Goal: Information Seeking & Learning: Learn about a topic

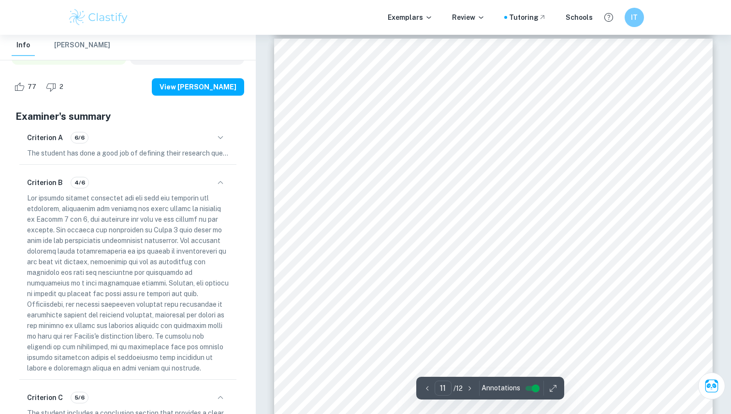
scroll to position [6330, 0]
drag, startPoint x: 359, startPoint y: 193, endPoint x: 422, endPoint y: 198, distance: 62.6
click at [422, 198] on div "11 Evaluation Strength Significance Ideal ammeter Ideal ammeter allowed me to a…" at bounding box center [493, 347] width 439 height 620
drag, startPoint x: 332, startPoint y: 239, endPoint x: 410, endPoint y: 262, distance: 81.1
click at [410, 262] on div "11 Evaluation Strength Significance Ideal ammeter Ideal ammeter allowed me to a…" at bounding box center [493, 347] width 439 height 620
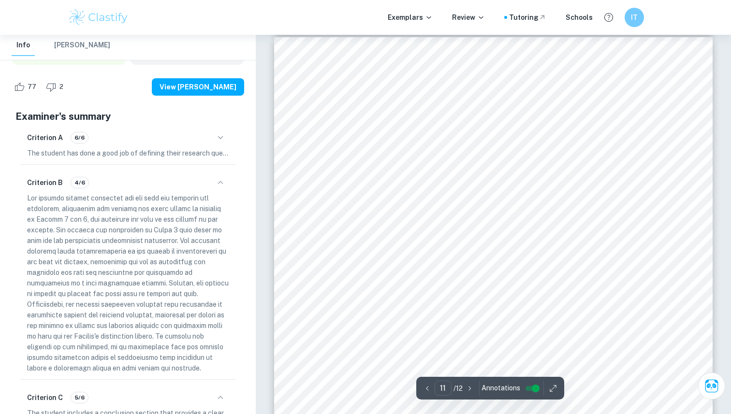
click at [410, 262] on div "11 Evaluation Strength Significance Ideal ammeter Ideal ammeter allowed me to a…" at bounding box center [493, 347] width 439 height 620
drag, startPoint x: 344, startPoint y: 192, endPoint x: 415, endPoint y: 206, distance: 72.4
click at [415, 206] on div "11 Evaluation Strength Significance Ideal ammeter Ideal ammeter allowed me to a…" at bounding box center [493, 297] width 439 height 620
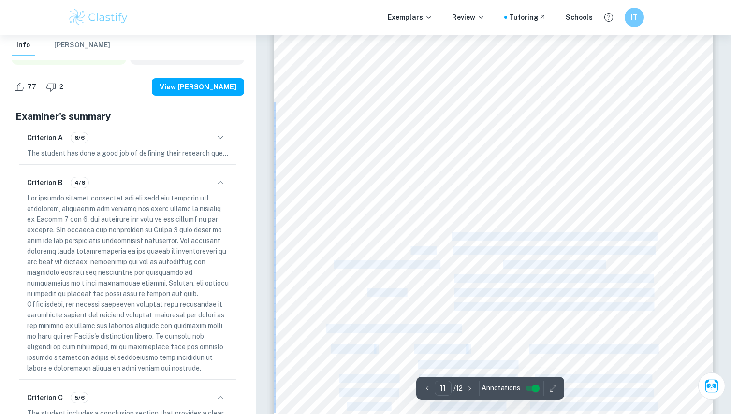
drag, startPoint x: 329, startPoint y: 235, endPoint x: 410, endPoint y: 255, distance: 83.3
click at [410, 255] on div "11 Evaluation Strength Significance Ideal ammeter Ideal ammeter allowed me to a…" at bounding box center [493, 297] width 439 height 620
click at [410, 255] on span "of the solution in which the" at bounding box center [386, 251] width 95 height 8
drag, startPoint x: 438, startPoint y: 265, endPoint x: 364, endPoint y: 242, distance: 77.4
click at [364, 242] on div "11 Evaluation Strength Significance Ideal ammeter Ideal ammeter allowed me to a…" at bounding box center [493, 297] width 439 height 620
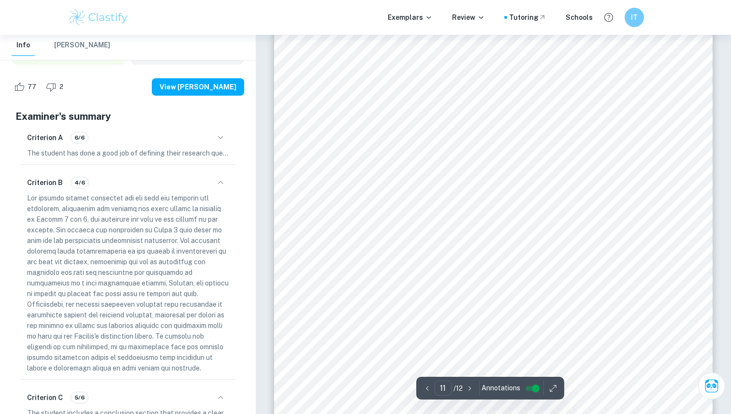
click at [375, 253] on span "of the solution in which the" at bounding box center [386, 251] width 95 height 8
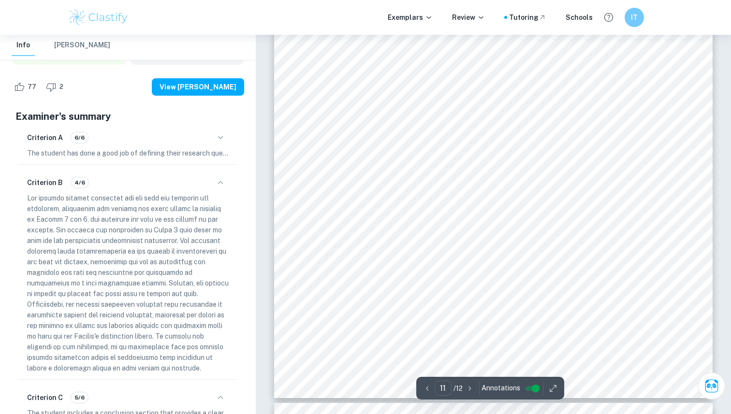
scroll to position [6640, 0]
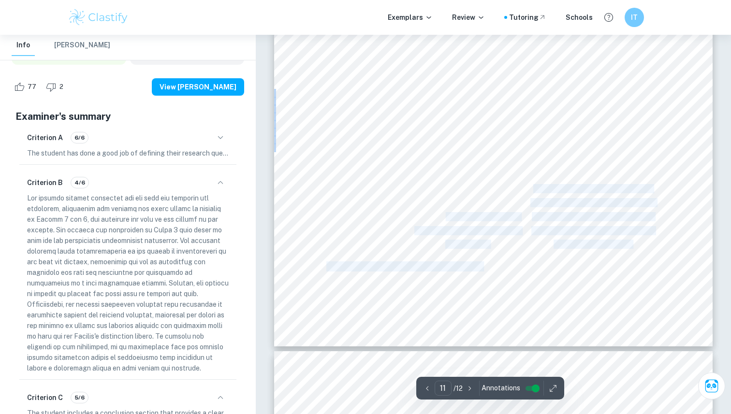
drag, startPoint x: 331, startPoint y: 185, endPoint x: 446, endPoint y: 214, distance: 118.2
click at [446, 214] on div "11 Evaluation Strength Significance Ideal ammeter Ideal ammeter allowed me to a…" at bounding box center [493, 36] width 439 height 620
click at [446, 215] on span "resulted in a graph that is not" at bounding box center [467, 217] width 104 height 8
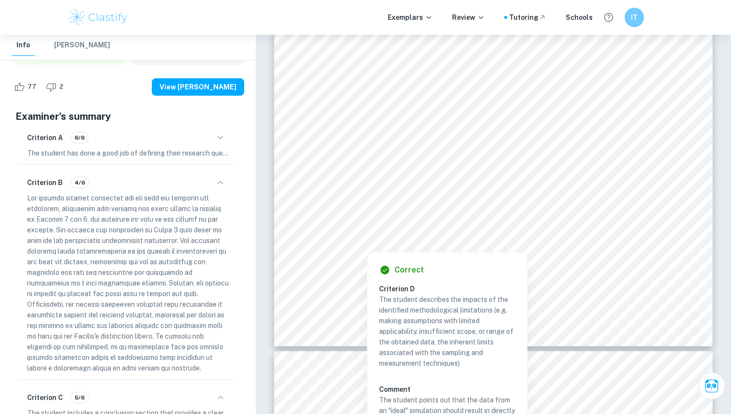
scroll to position [6654, 0]
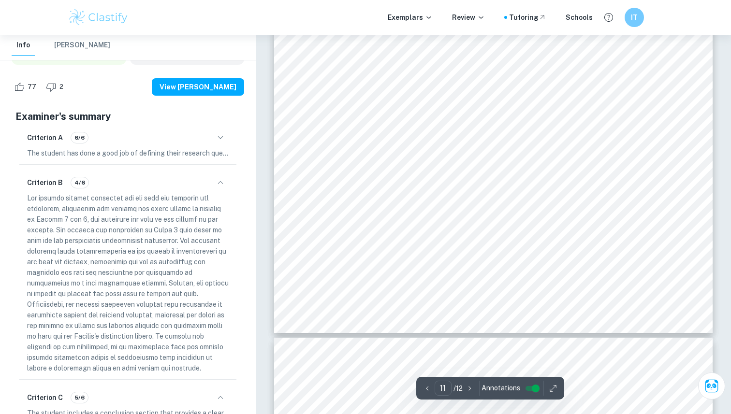
drag, startPoint x: 435, startPoint y: 208, endPoint x: 506, endPoint y: 229, distance: 73.5
click at [506, 229] on div "11 Evaluation Strength Significance Ideal ammeter Ideal ammeter allowed me to a…" at bounding box center [493, 23] width 439 height 620
drag, startPoint x: 498, startPoint y: 231, endPoint x: 473, endPoint y: 211, distance: 32.0
click at [473, 211] on div "11 Evaluation Strength Significance Ideal ammeter Ideal ammeter allowed me to a…" at bounding box center [493, 23] width 439 height 620
click at [485, 238] on div "11 Evaluation Strength Significance Ideal ammeter Ideal ammeter allowed me to a…" at bounding box center [493, 23] width 439 height 620
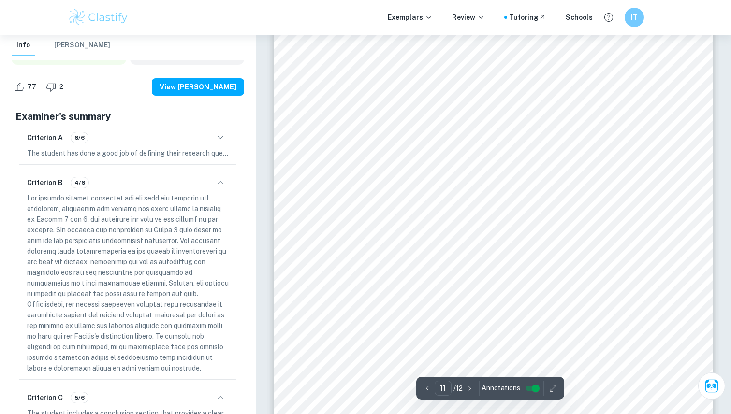
scroll to position [6408, 0]
